Goal: Information Seeking & Learning: Learn about a topic

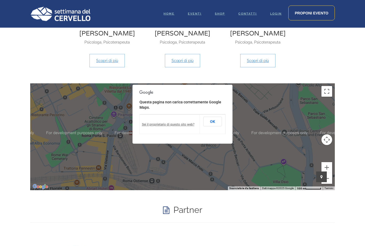
scroll to position [641, 0]
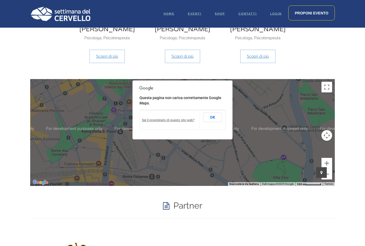
click at [212, 113] on button "OK" at bounding box center [212, 118] width 19 height 10
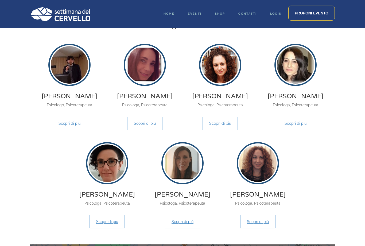
scroll to position [476, 0]
click at [74, 118] on link "Scopri di più" at bounding box center [69, 123] width 35 height 13
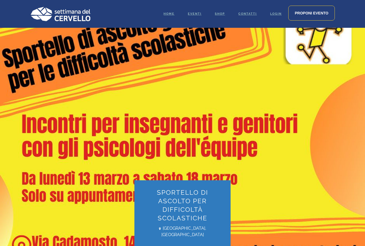
click at [172, 15] on span "Home" at bounding box center [168, 13] width 11 height 3
